Goal: Use online tool/utility: Utilize a website feature to perform a specific function

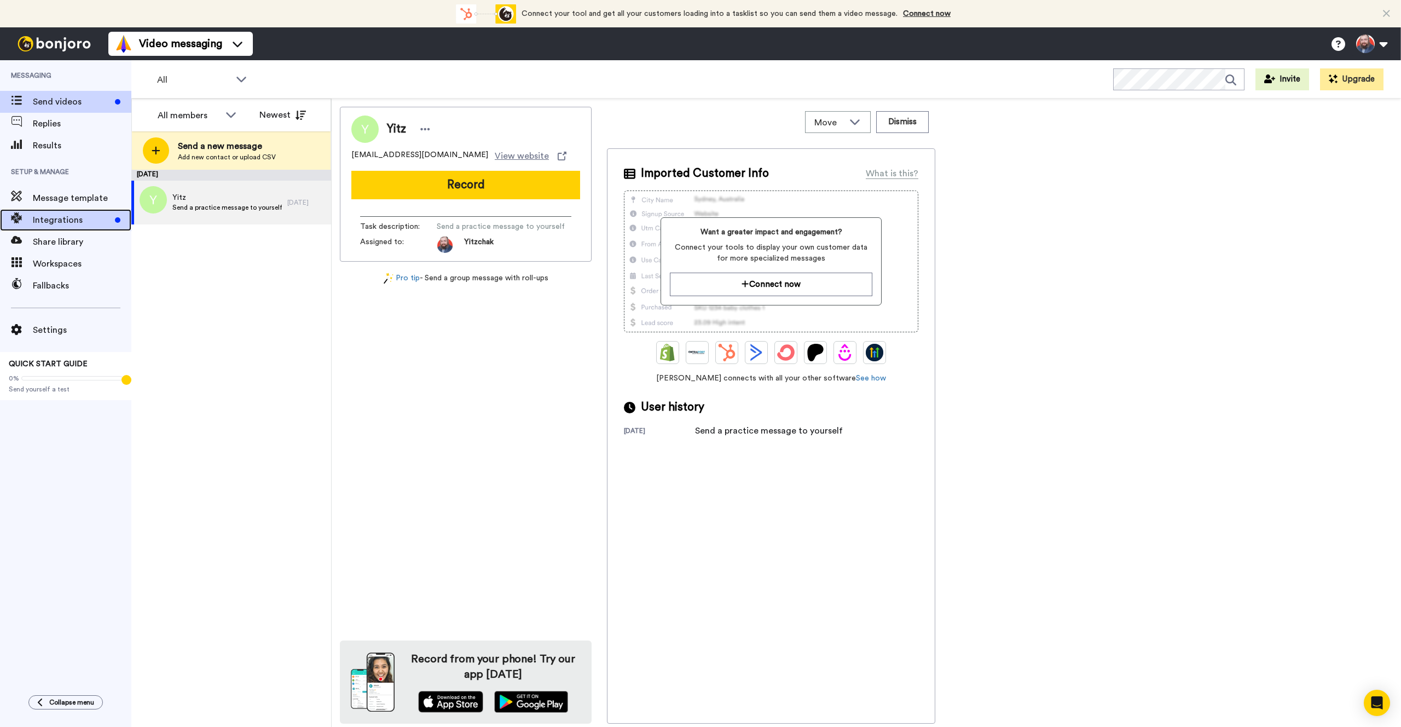
click at [45, 221] on span "Integrations" at bounding box center [72, 219] width 78 height 13
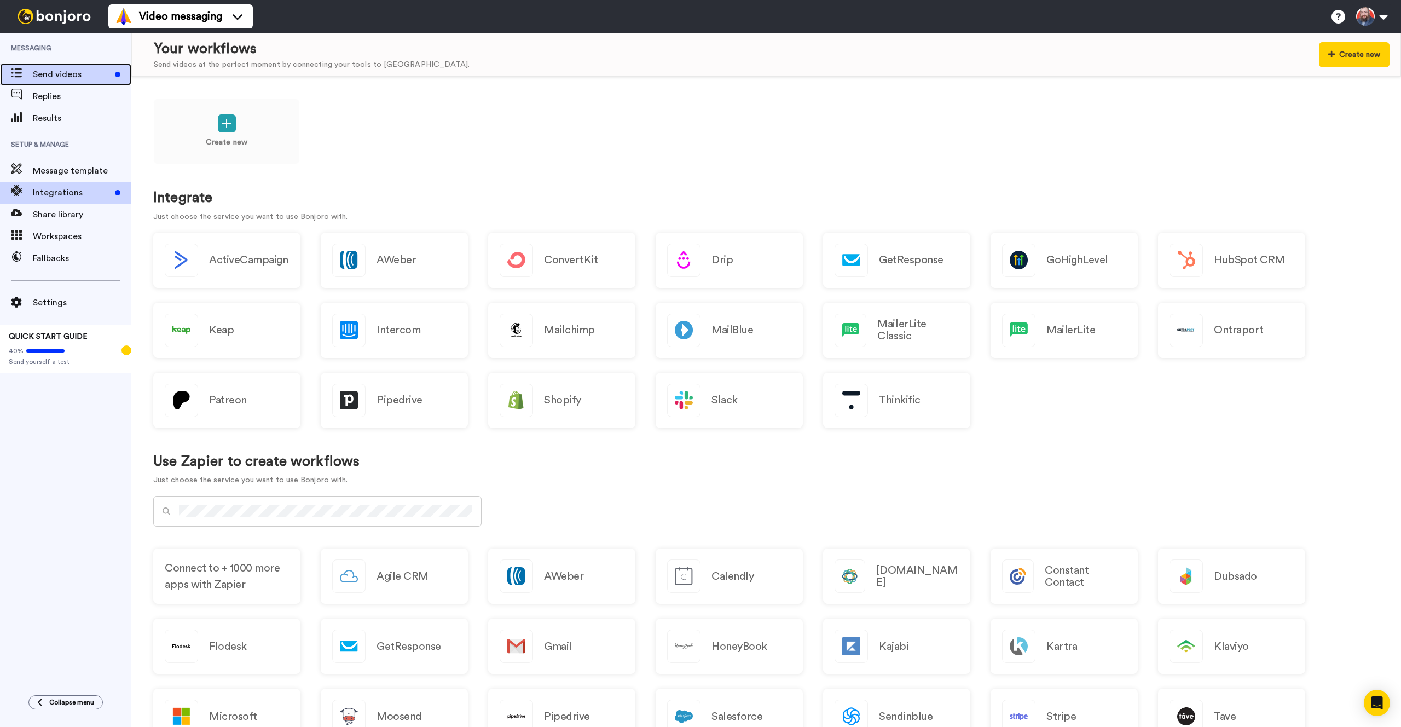
click at [39, 76] on span "Send videos" at bounding box center [72, 74] width 78 height 13
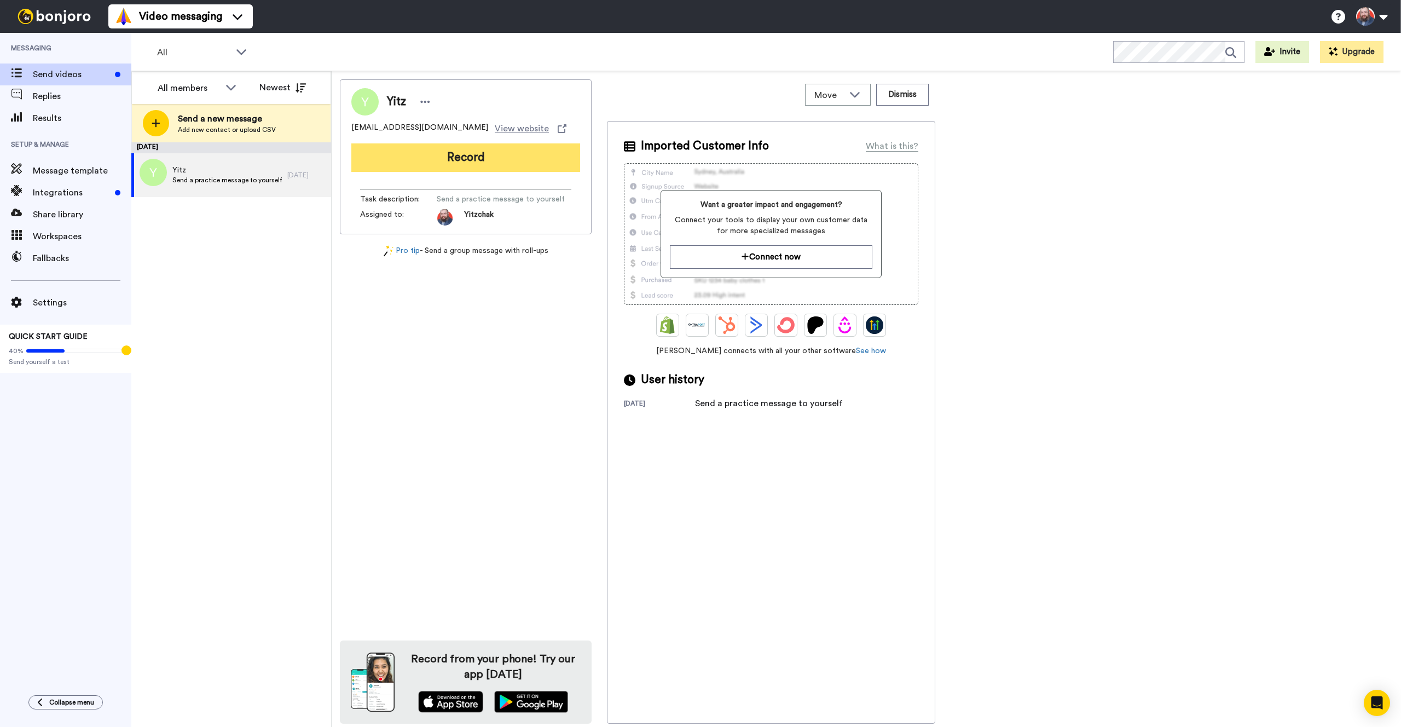
click at [438, 166] on button "Record" at bounding box center [465, 157] width 229 height 28
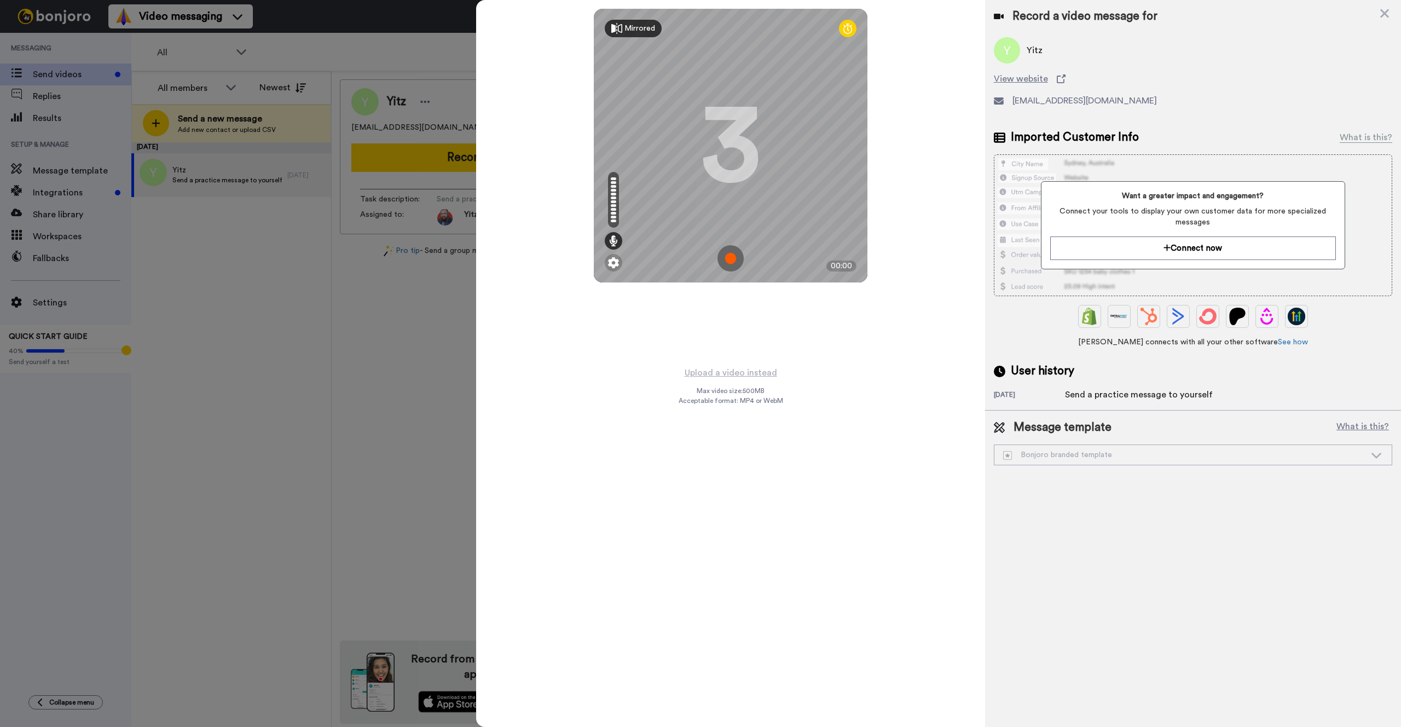
click at [638, 29] on div "Mirrored" at bounding box center [639, 28] width 31 height 11
click at [638, 29] on div "Mirror" at bounding box center [635, 28] width 22 height 11
click at [847, 32] on icon at bounding box center [847, 28] width 9 height 11
click at [847, 29] on icon at bounding box center [847, 28] width 9 height 11
click at [1380, 9] on icon at bounding box center [1384, 13] width 9 height 9
